Goal: Transaction & Acquisition: Purchase product/service

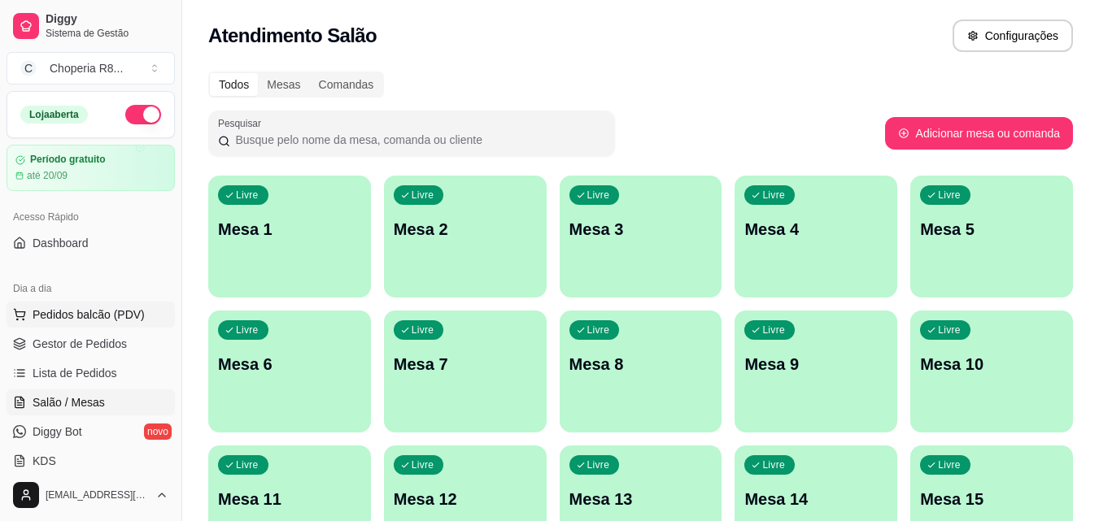
click at [81, 321] on span "Pedidos balcão (PDV)" at bounding box center [89, 315] width 112 height 16
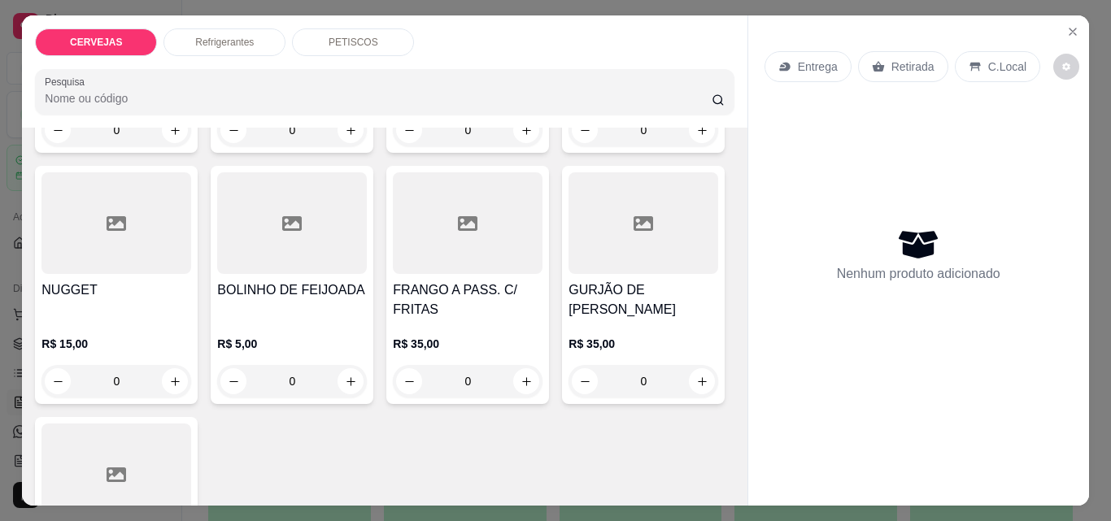
scroll to position [1220, 0]
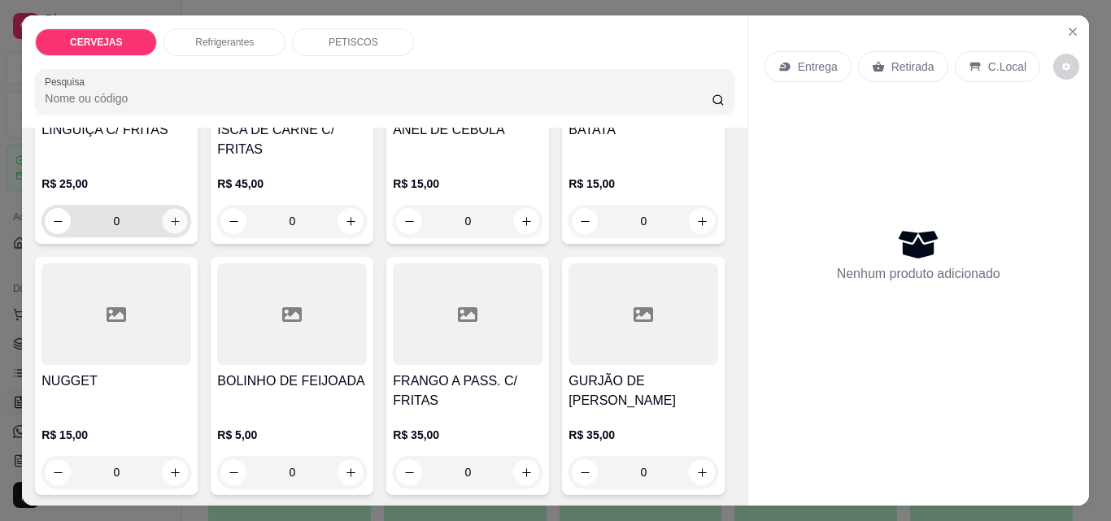
click at [172, 228] on icon "increase-product-quantity" at bounding box center [175, 222] width 12 height 12
type input "1"
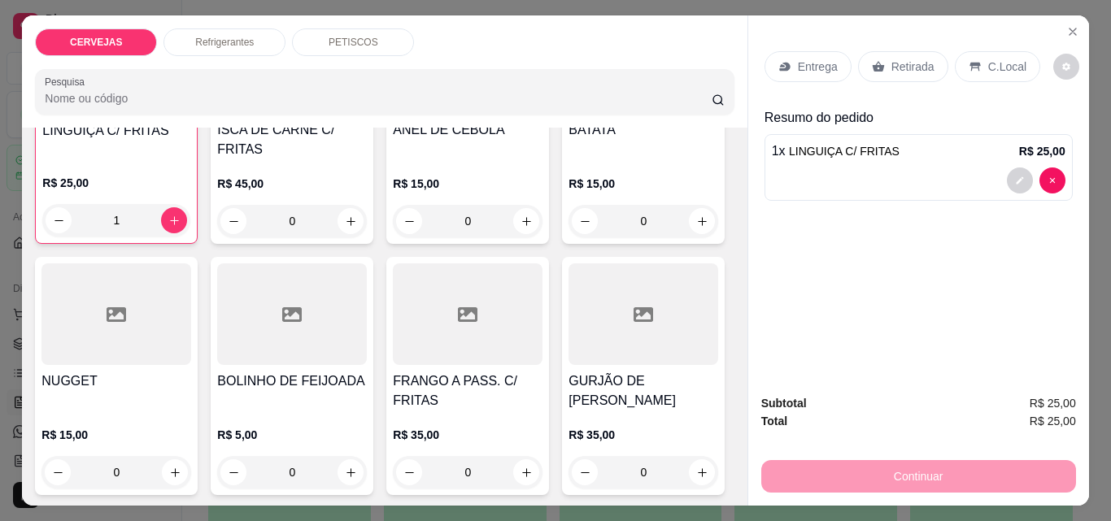
click at [930, 61] on div "Retirada" at bounding box center [903, 66] width 90 height 31
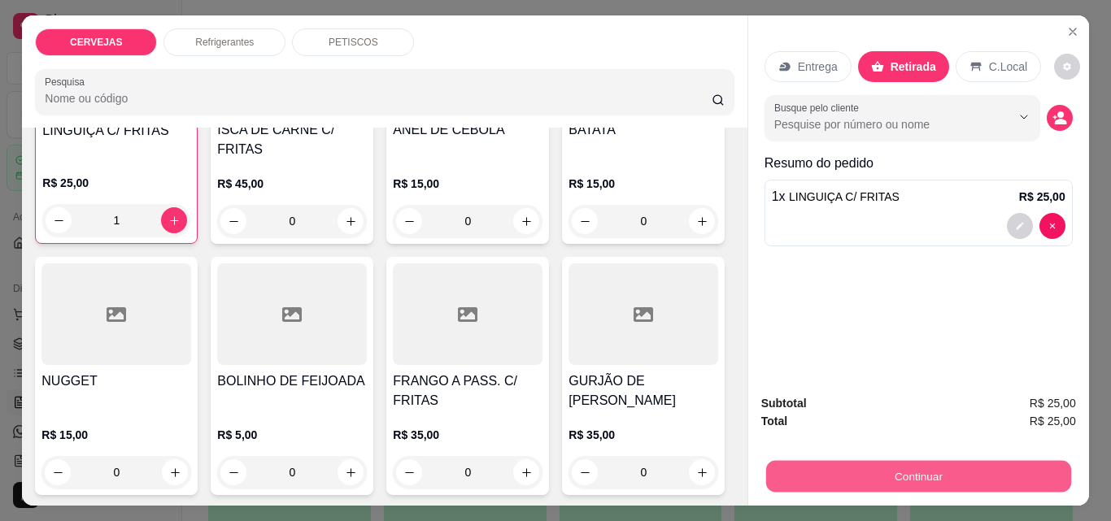
click at [986, 463] on button "Continuar" at bounding box center [917, 476] width 305 height 32
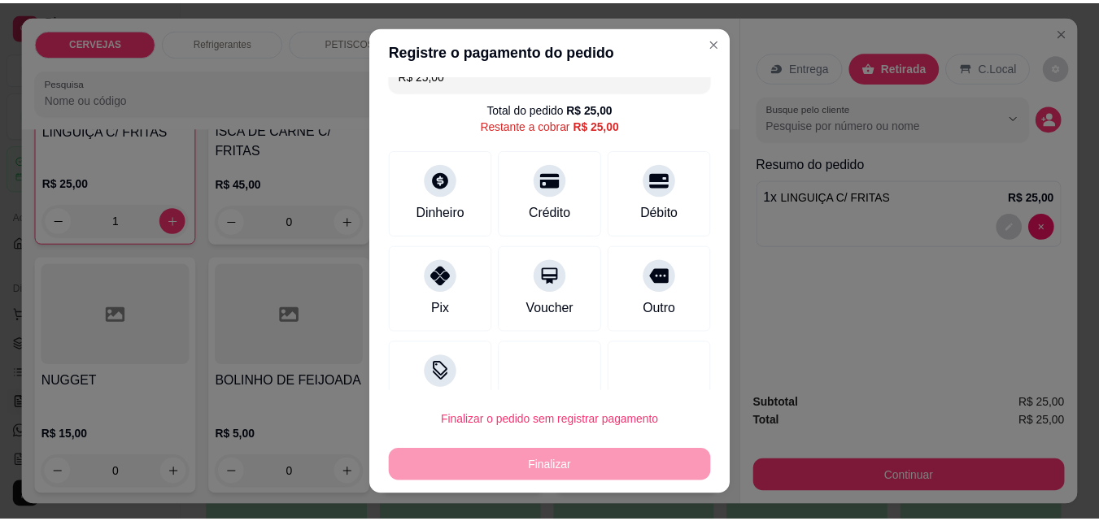
scroll to position [0, 0]
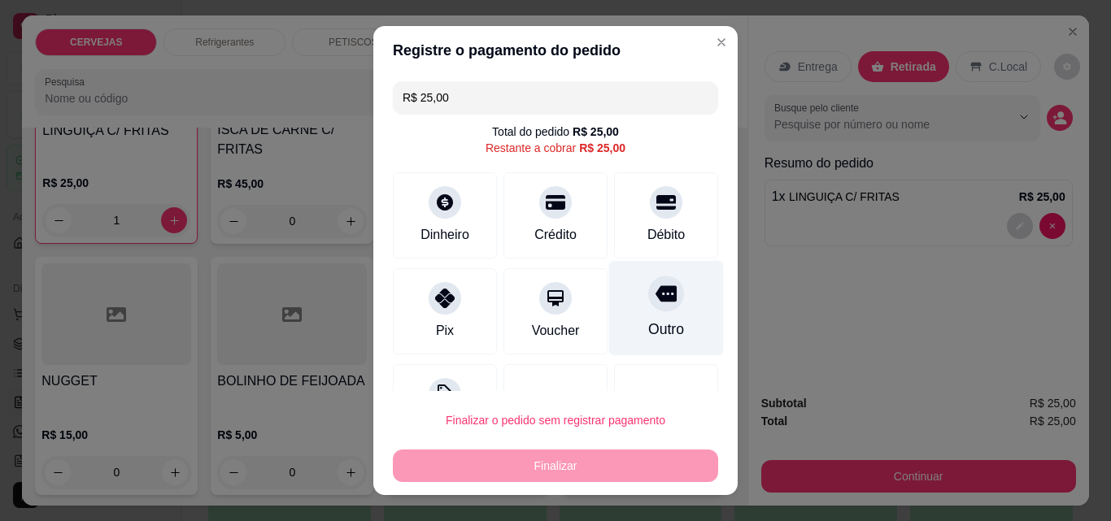
click at [658, 294] on div "Outro" at bounding box center [666, 308] width 115 height 95
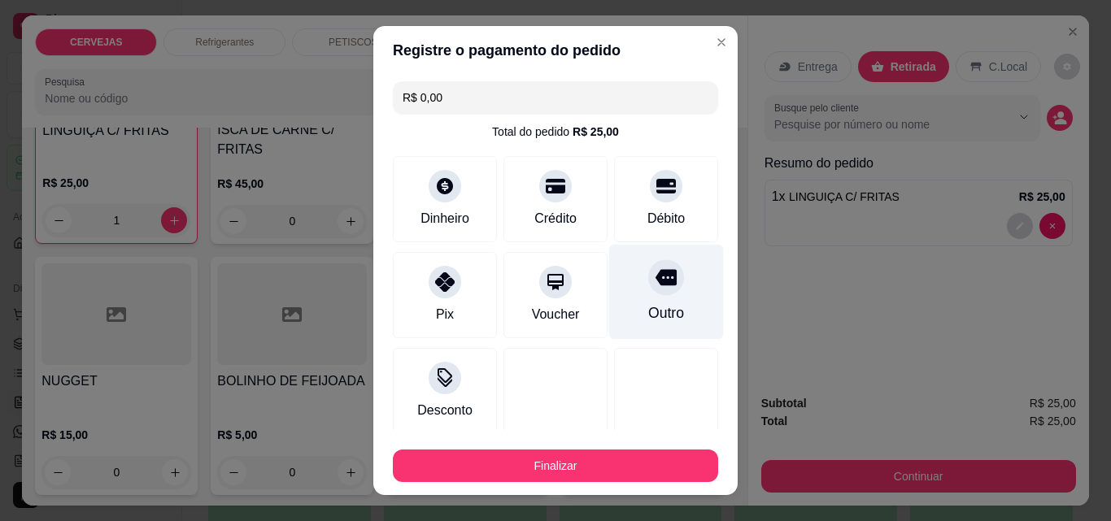
type input "R$ 0,00"
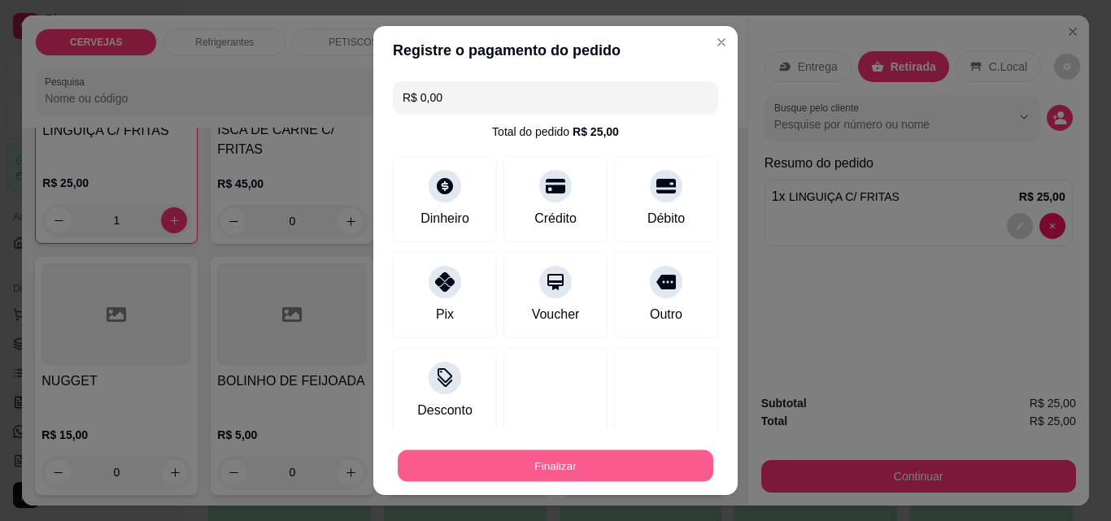
click at [601, 462] on button "Finalizar" at bounding box center [556, 467] width 316 height 32
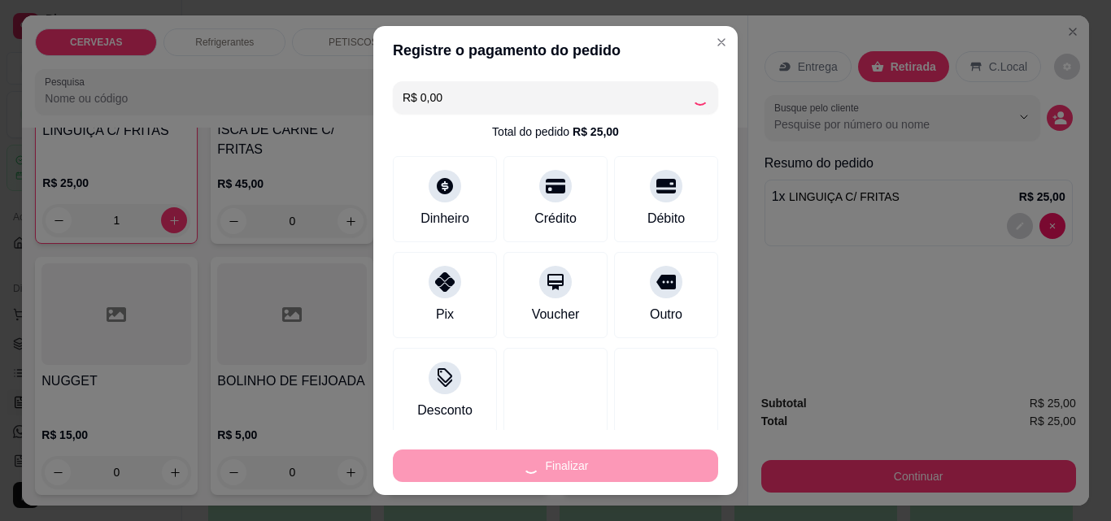
type input "0"
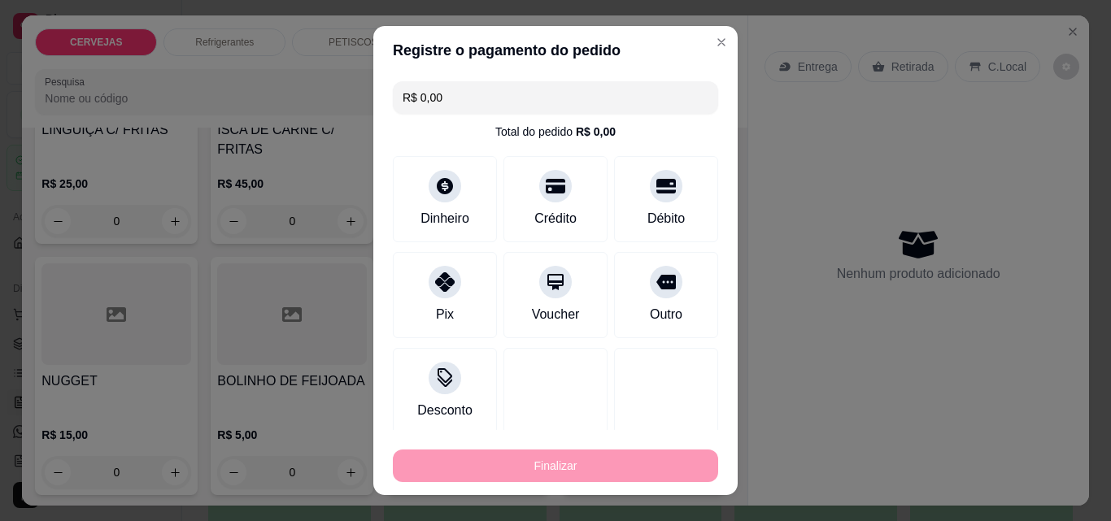
type input "-R$ 25,00"
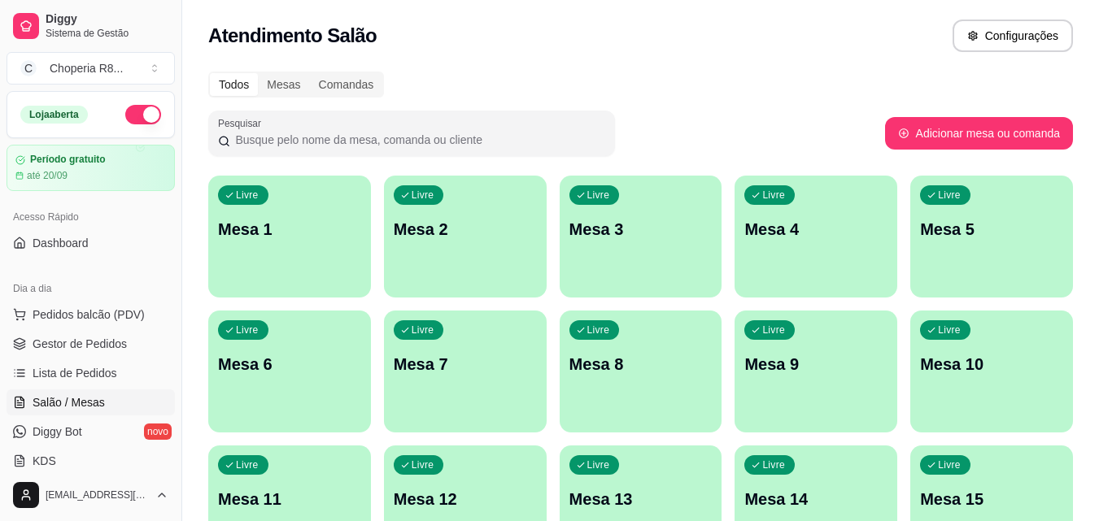
scroll to position [247, 0]
